Goal: Task Accomplishment & Management: Use online tool/utility

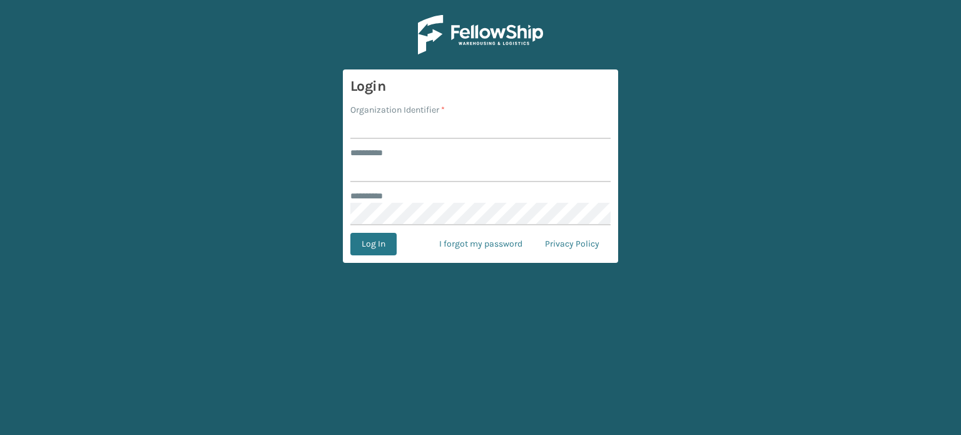
click at [483, 128] on input "Organization Identifier *" at bounding box center [480, 127] width 260 height 23
drag, startPoint x: 483, startPoint y: 128, endPoint x: 483, endPoint y: 117, distance: 11.3
click at [483, 117] on input "Organization Identifier *" at bounding box center [480, 127] width 260 height 23
type input "**********"
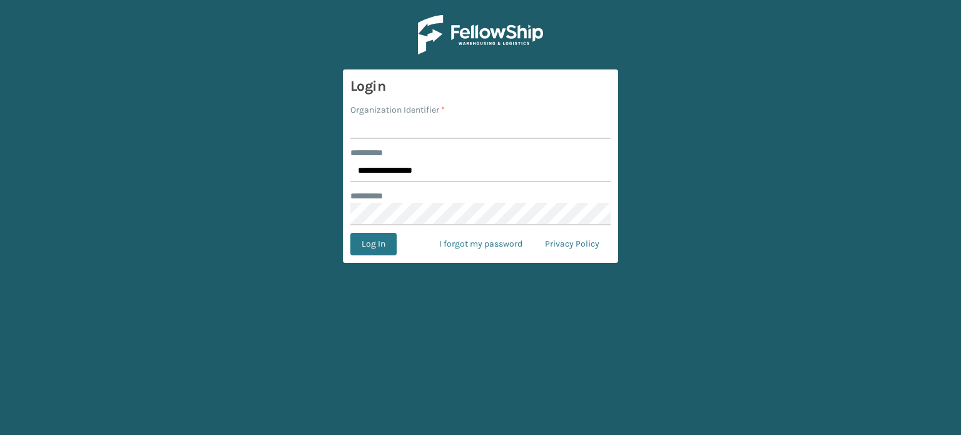
click at [425, 124] on input "Organization Identifier *" at bounding box center [480, 127] width 260 height 23
type input "haslet"
click at [350, 233] on button "Log In" at bounding box center [373, 244] width 46 height 23
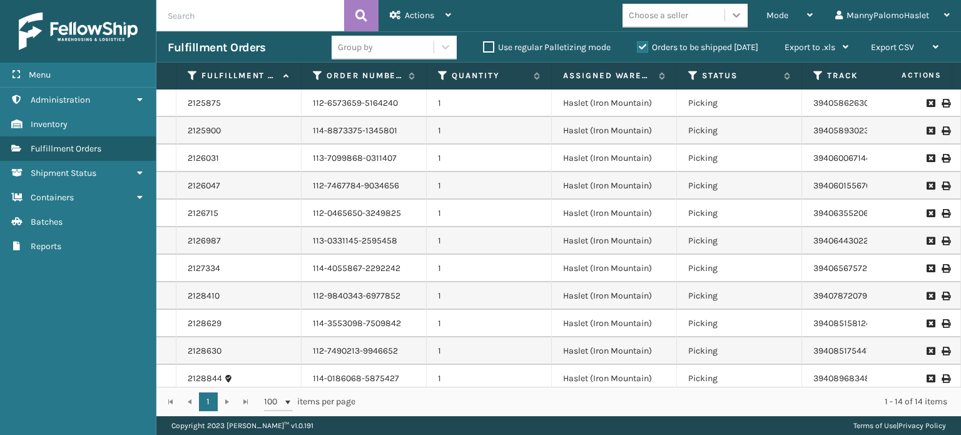
click at [740, 14] on icon at bounding box center [737, 15] width 8 height 4
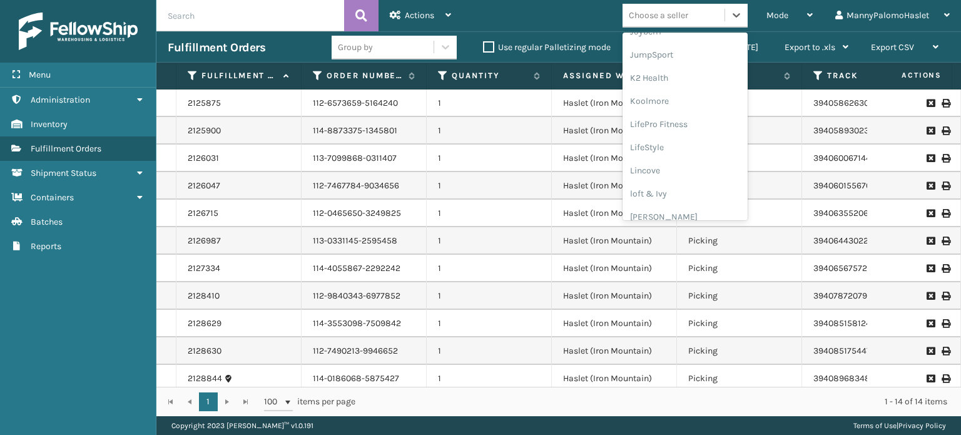
scroll to position [395, 0]
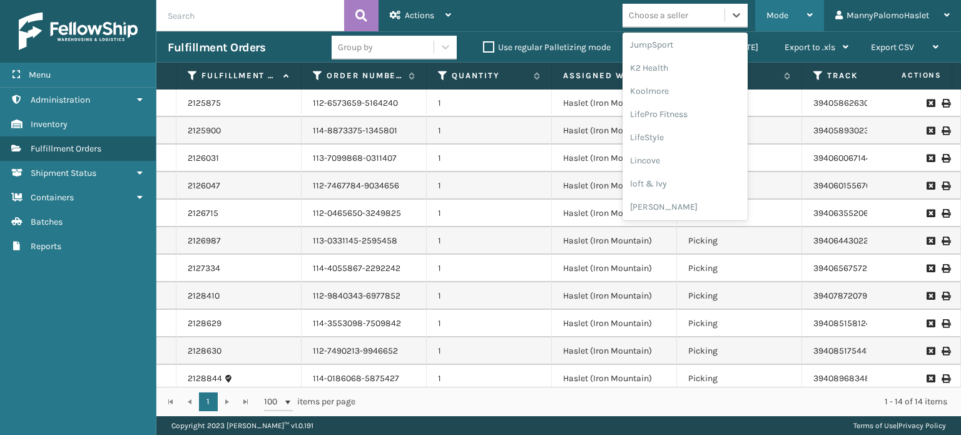
click at [807, 15] on icon at bounding box center [810, 15] width 6 height 9
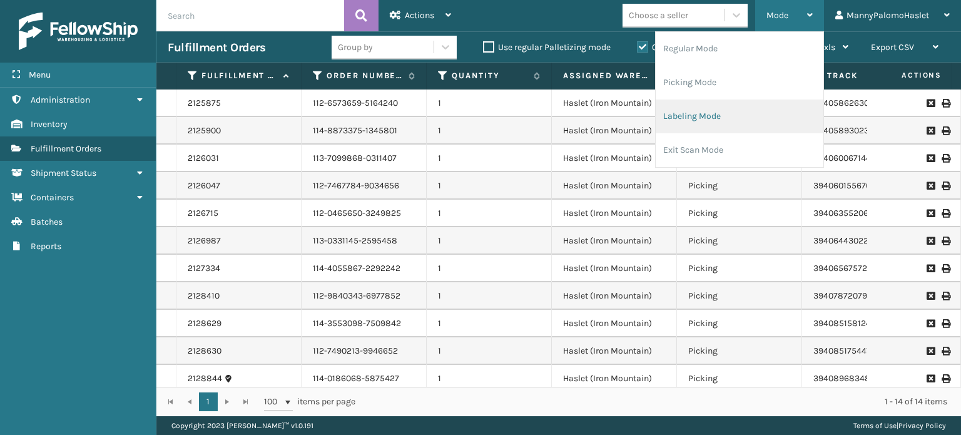
click at [686, 116] on li "Labeling Mode" at bounding box center [740, 116] width 168 height 34
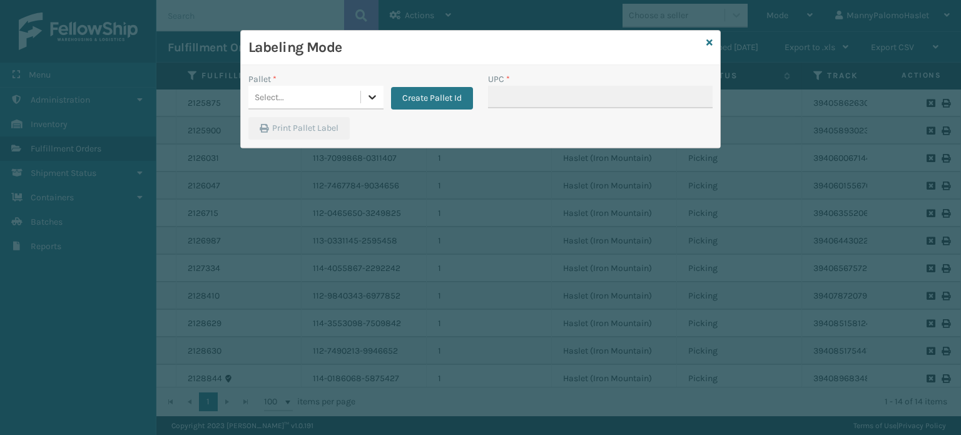
click at [376, 105] on div at bounding box center [372, 97] width 23 height 23
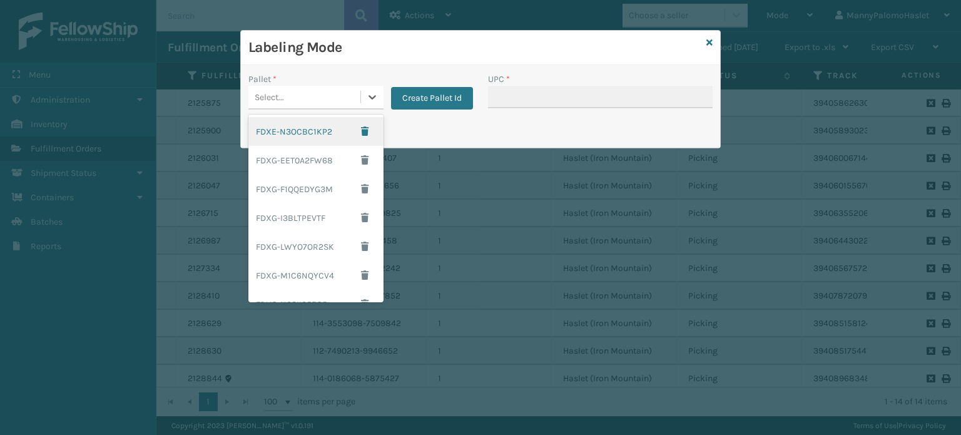
click at [292, 130] on div "FDXE-N3OCBC1KP2" at bounding box center [315, 131] width 135 height 29
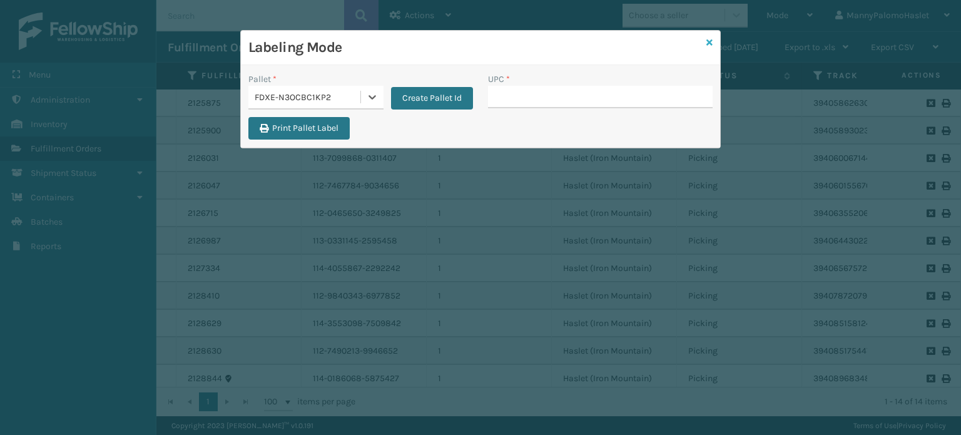
click at [711, 42] on icon at bounding box center [710, 42] width 6 height 9
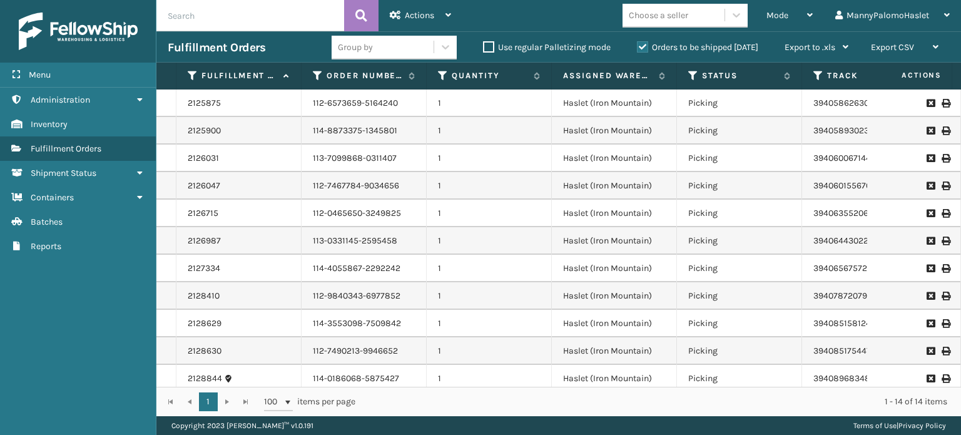
scroll to position [97, 0]
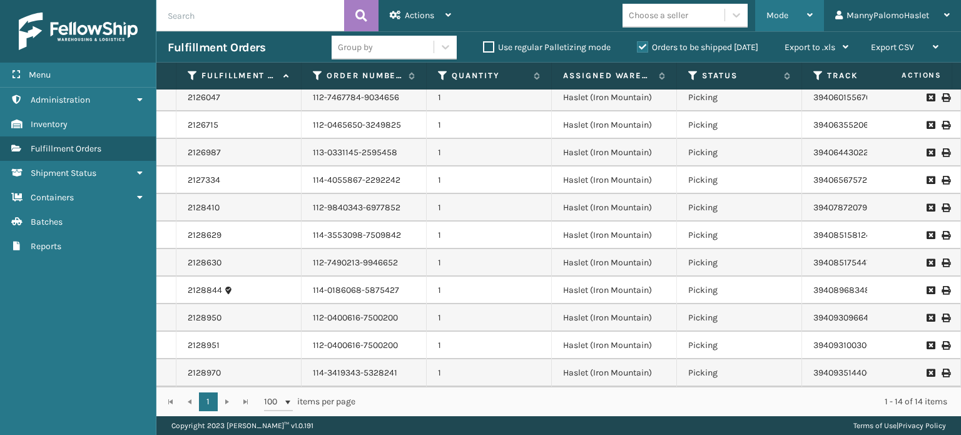
click at [792, 18] on div "Mode" at bounding box center [790, 15] width 46 height 31
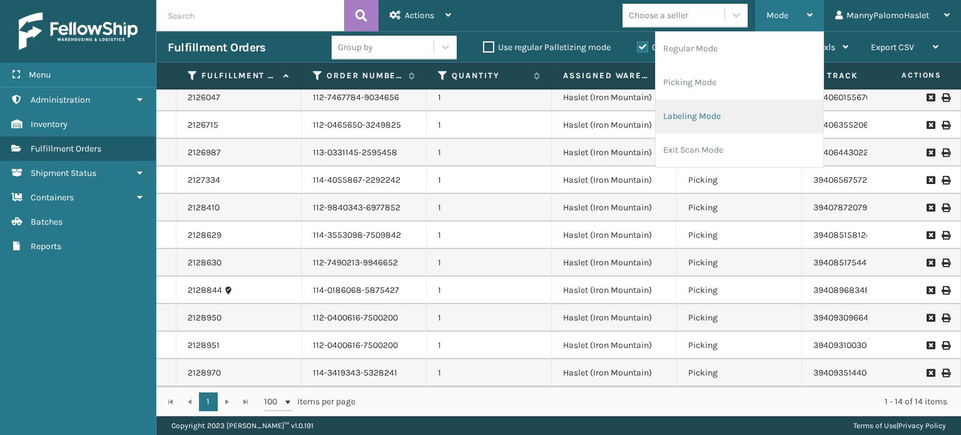
click at [710, 115] on li "Labeling Mode" at bounding box center [740, 116] width 168 height 34
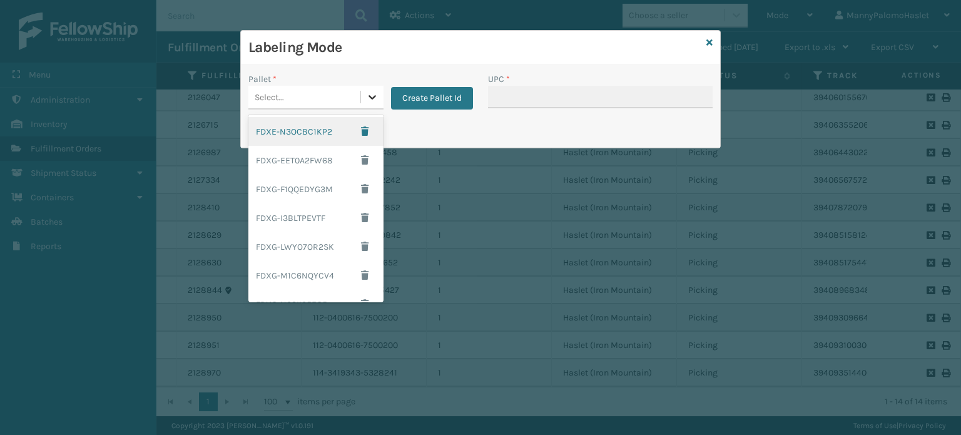
click at [370, 96] on icon at bounding box center [372, 97] width 13 height 13
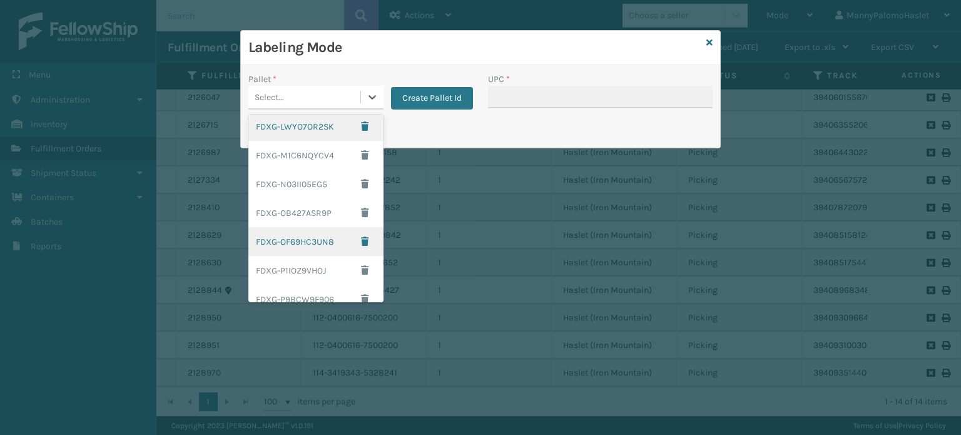
scroll to position [0, 0]
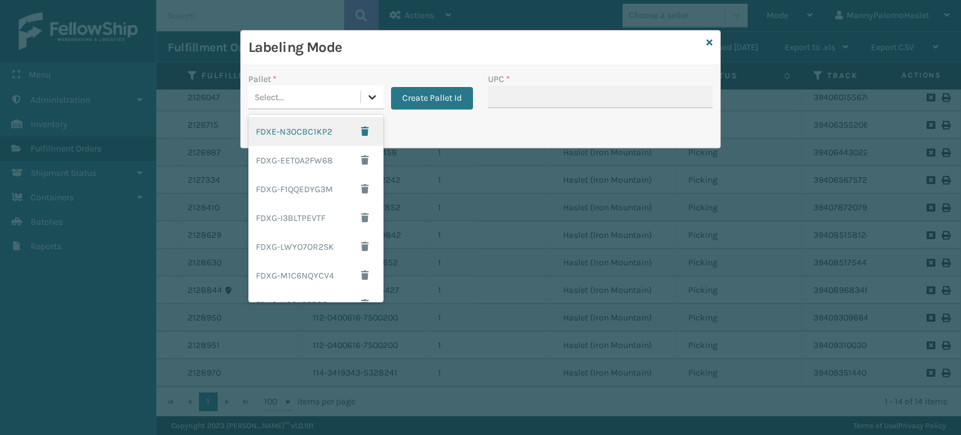
click at [372, 98] on icon at bounding box center [373, 97] width 8 height 4
click at [320, 130] on div "FDXE-N3OCBC1KP2" at bounding box center [315, 131] width 135 height 29
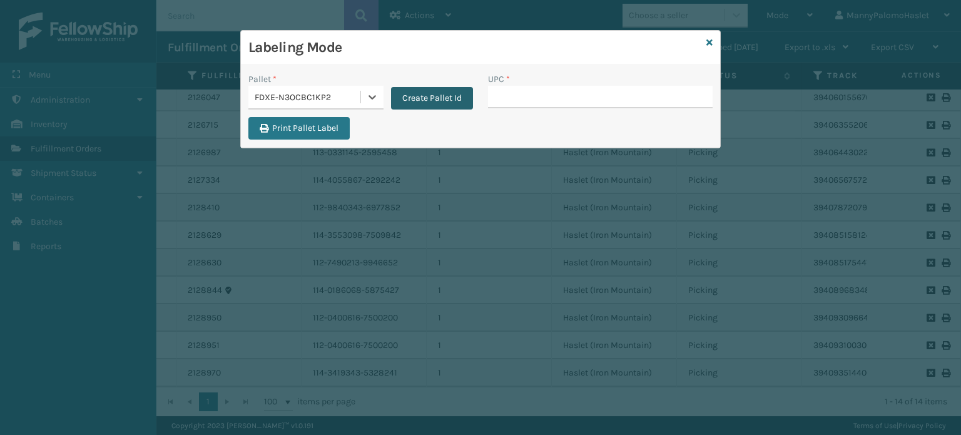
click at [437, 98] on button "Create Pallet Id" at bounding box center [432, 98] width 82 height 23
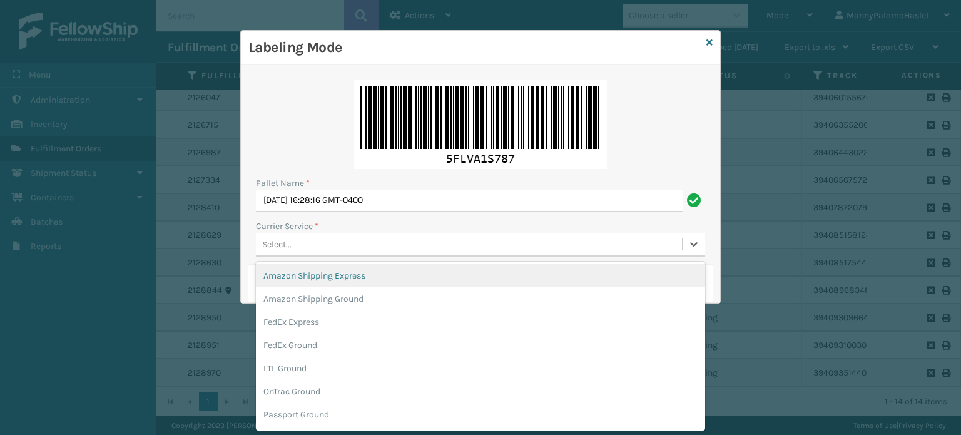
drag, startPoint x: 355, startPoint y: 242, endPoint x: 297, endPoint y: 344, distance: 117.4
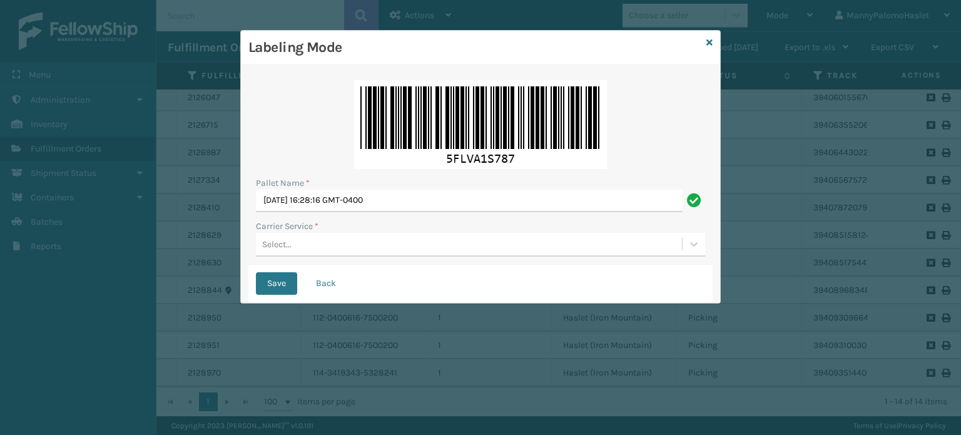
drag, startPoint x: 297, startPoint y: 344, endPoint x: 571, endPoint y: 267, distance: 284.9
click at [571, 267] on div "Save Back" at bounding box center [480, 284] width 464 height 38
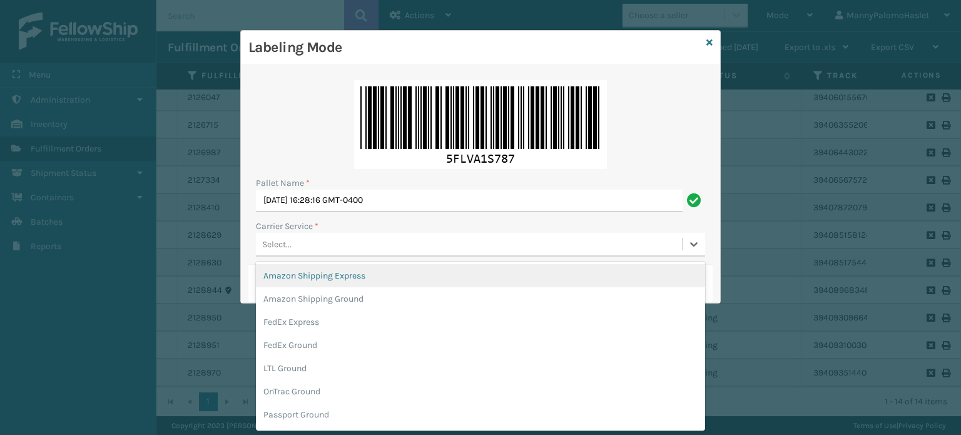
click at [576, 250] on div "Select..." at bounding box center [469, 244] width 426 height 21
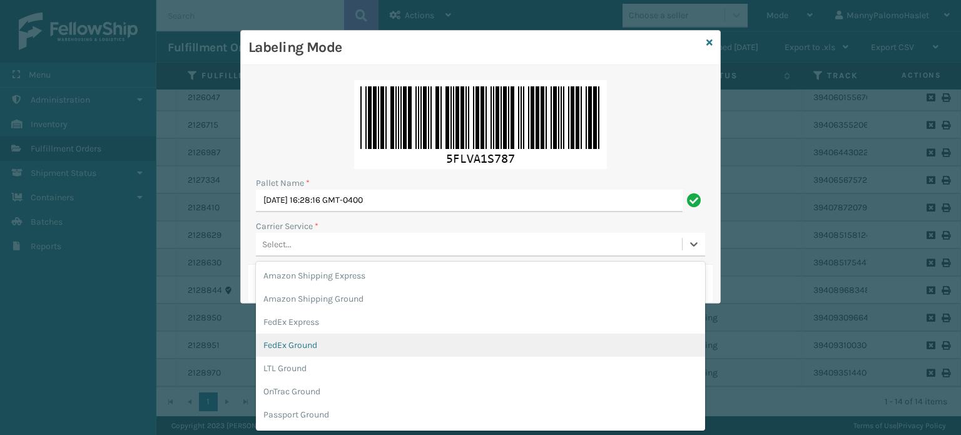
click at [302, 347] on div "FedEx Ground" at bounding box center [480, 345] width 449 height 23
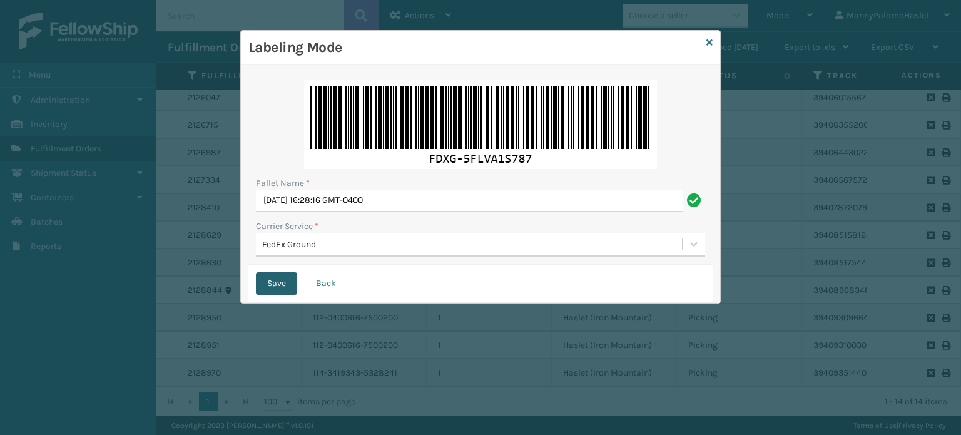
click at [272, 286] on button "Save" at bounding box center [276, 283] width 41 height 23
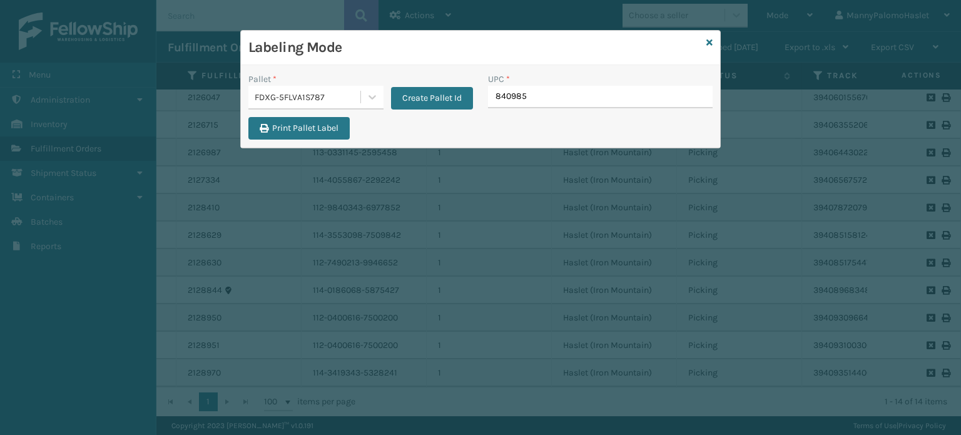
type input "8409851"
type input "840985"
type input "8409851"
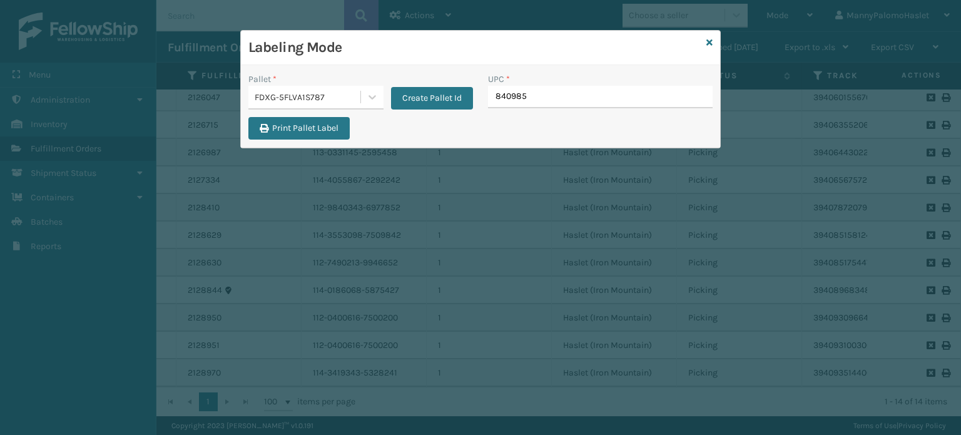
type input "8409851"
type input "8048794"
type input "8409851"
click at [711, 42] on icon at bounding box center [710, 42] width 6 height 9
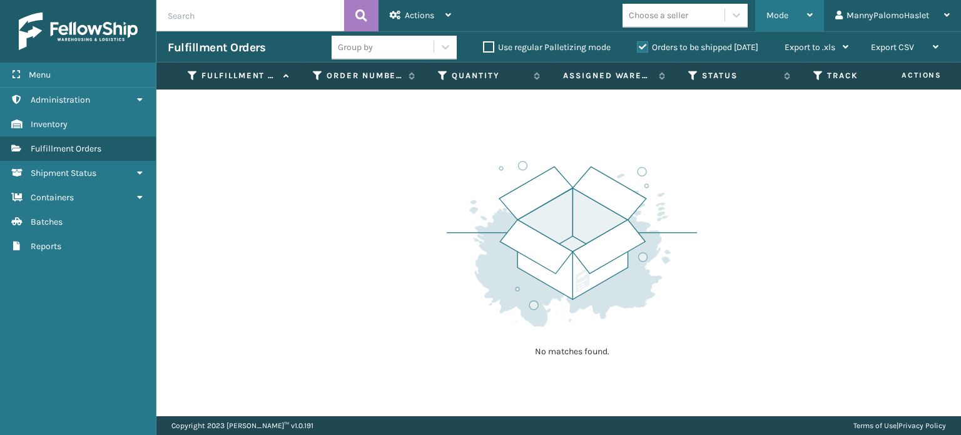
click at [782, 16] on span "Mode" at bounding box center [778, 15] width 22 height 11
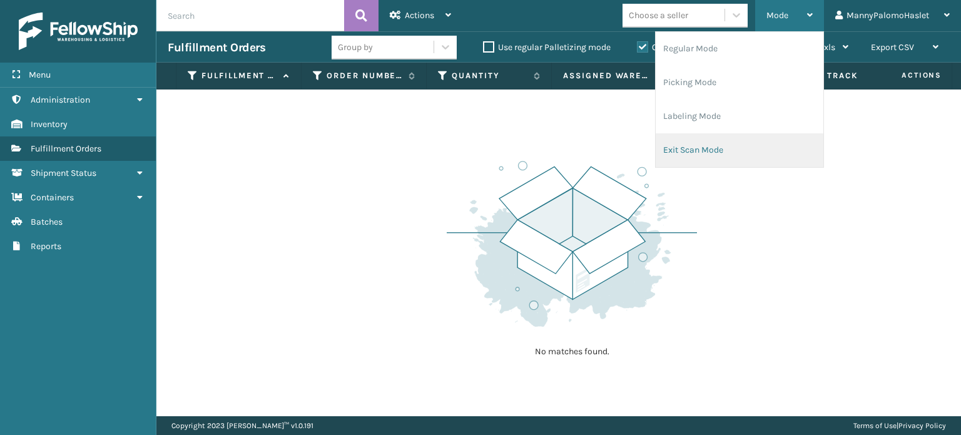
click at [700, 138] on li "Exit Scan Mode" at bounding box center [740, 150] width 168 height 34
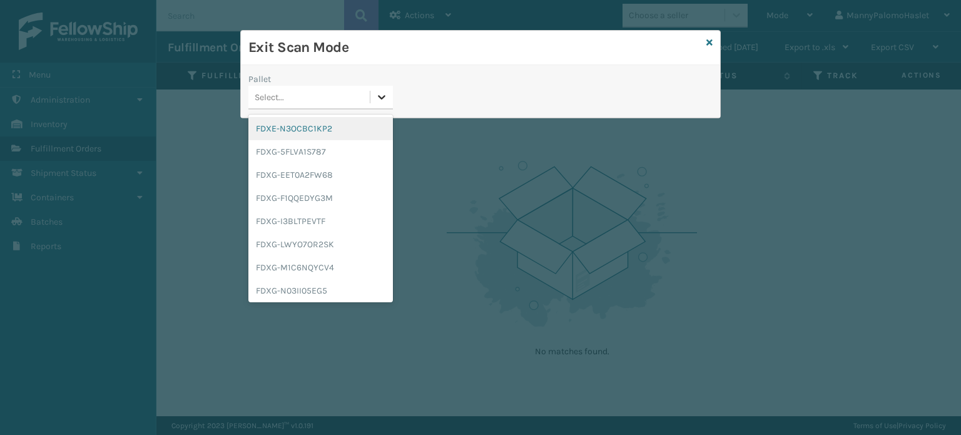
click at [377, 94] on icon at bounding box center [381, 97] width 13 height 13
click at [337, 160] on div "FDXG-5FLVA1S787" at bounding box center [320, 151] width 145 height 23
